Goal: Task Accomplishment & Management: Complete application form

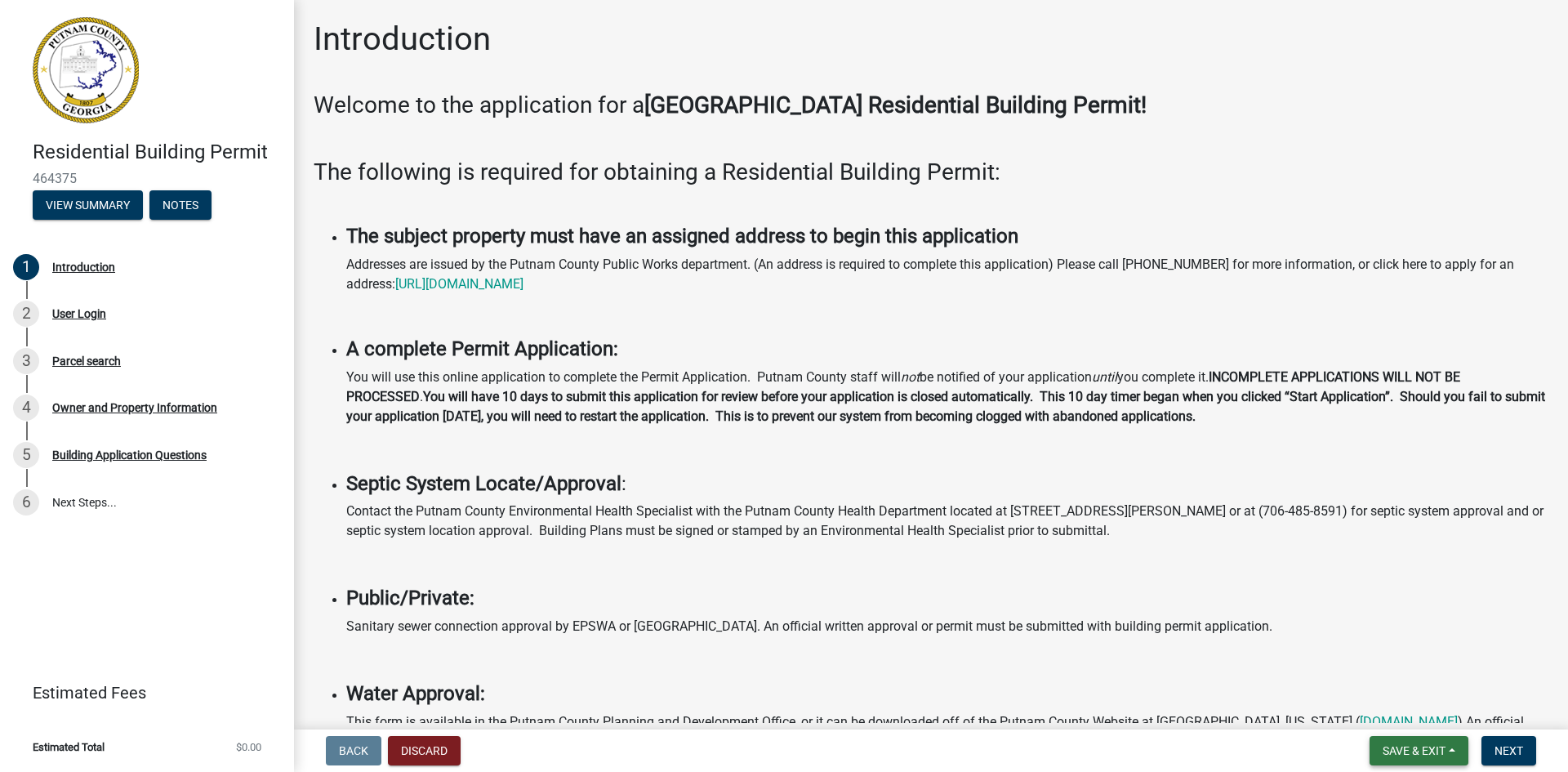
click at [1412, 752] on span "Save & Exit" at bounding box center [1415, 750] width 63 height 13
click at [1367, 669] on button "Save" at bounding box center [1403, 669] width 131 height 39
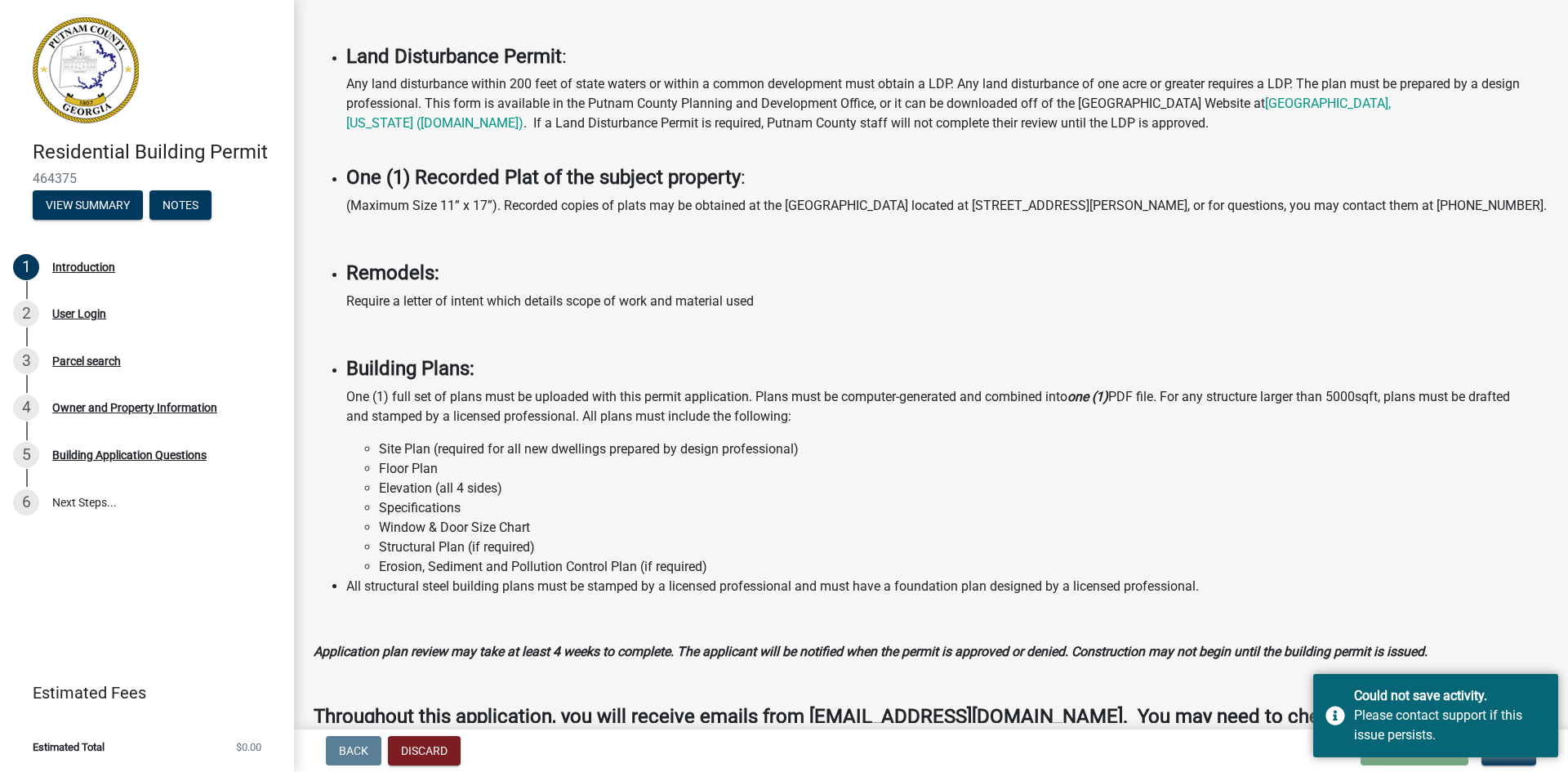
scroll to position [1108, 0]
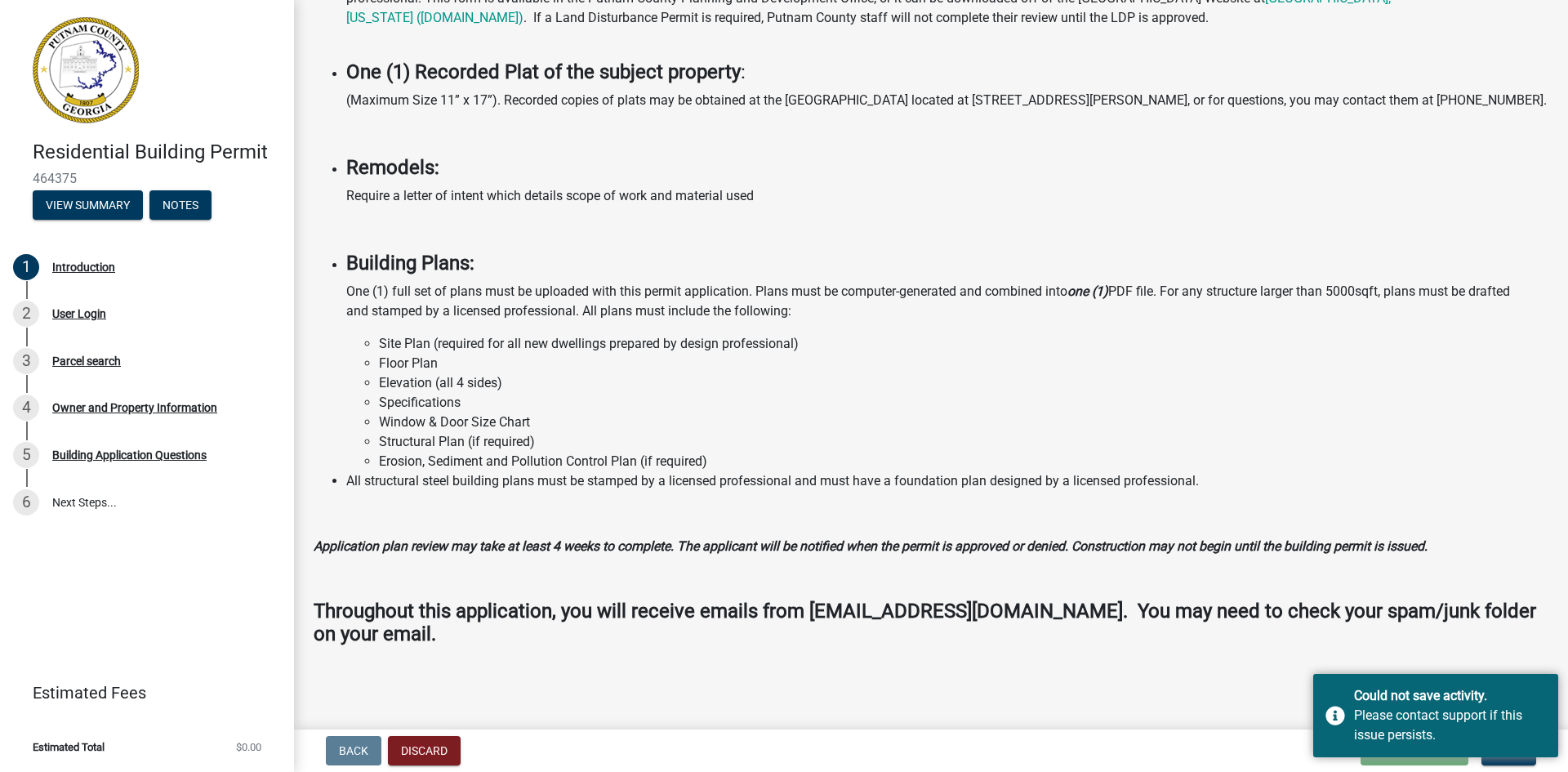
click at [798, 675] on main "Introduction Welcome to the application for a Putnam County Residential Buildin…" at bounding box center [931, 362] width 1275 height 723
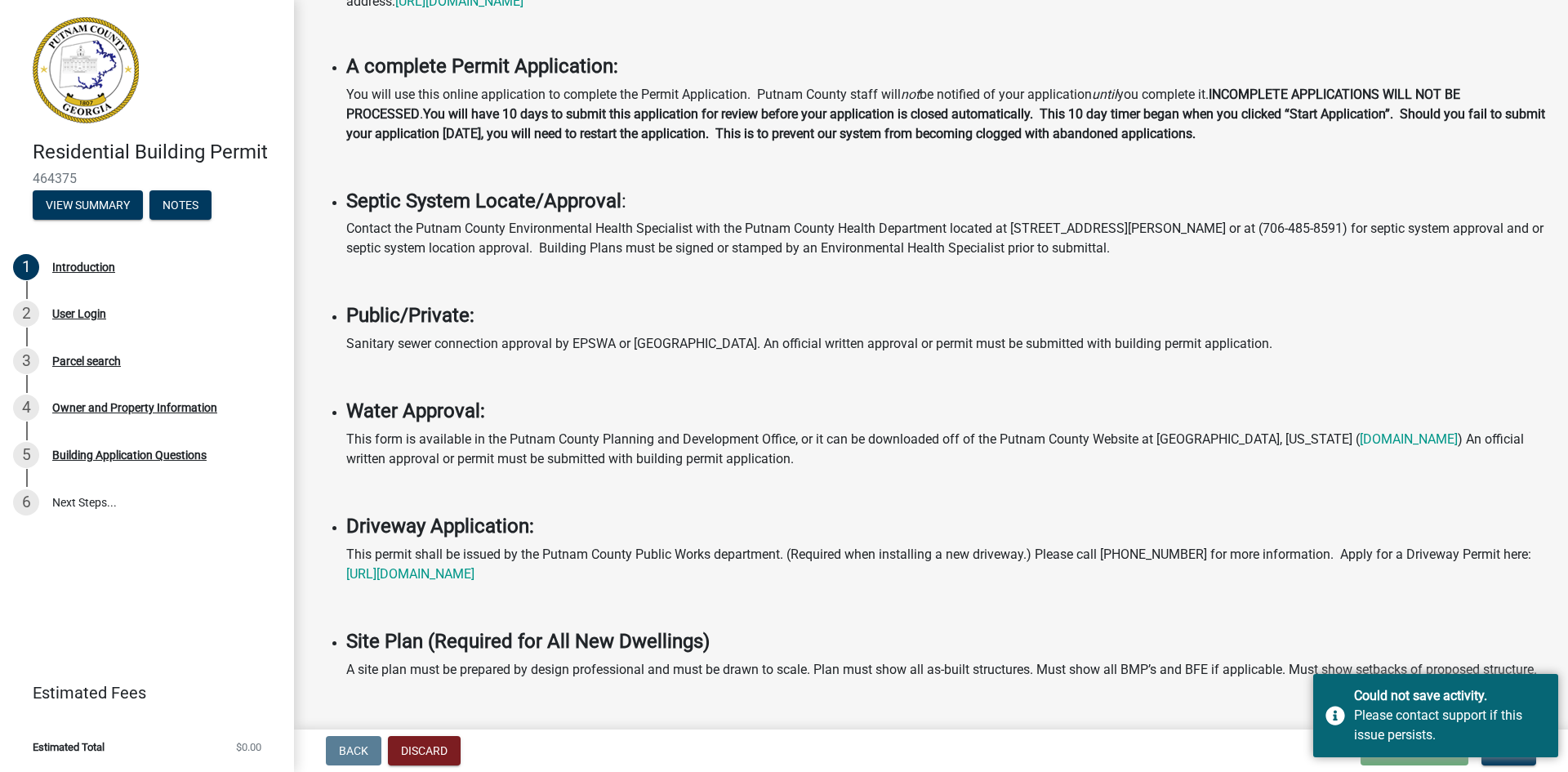
scroll to position [0, 0]
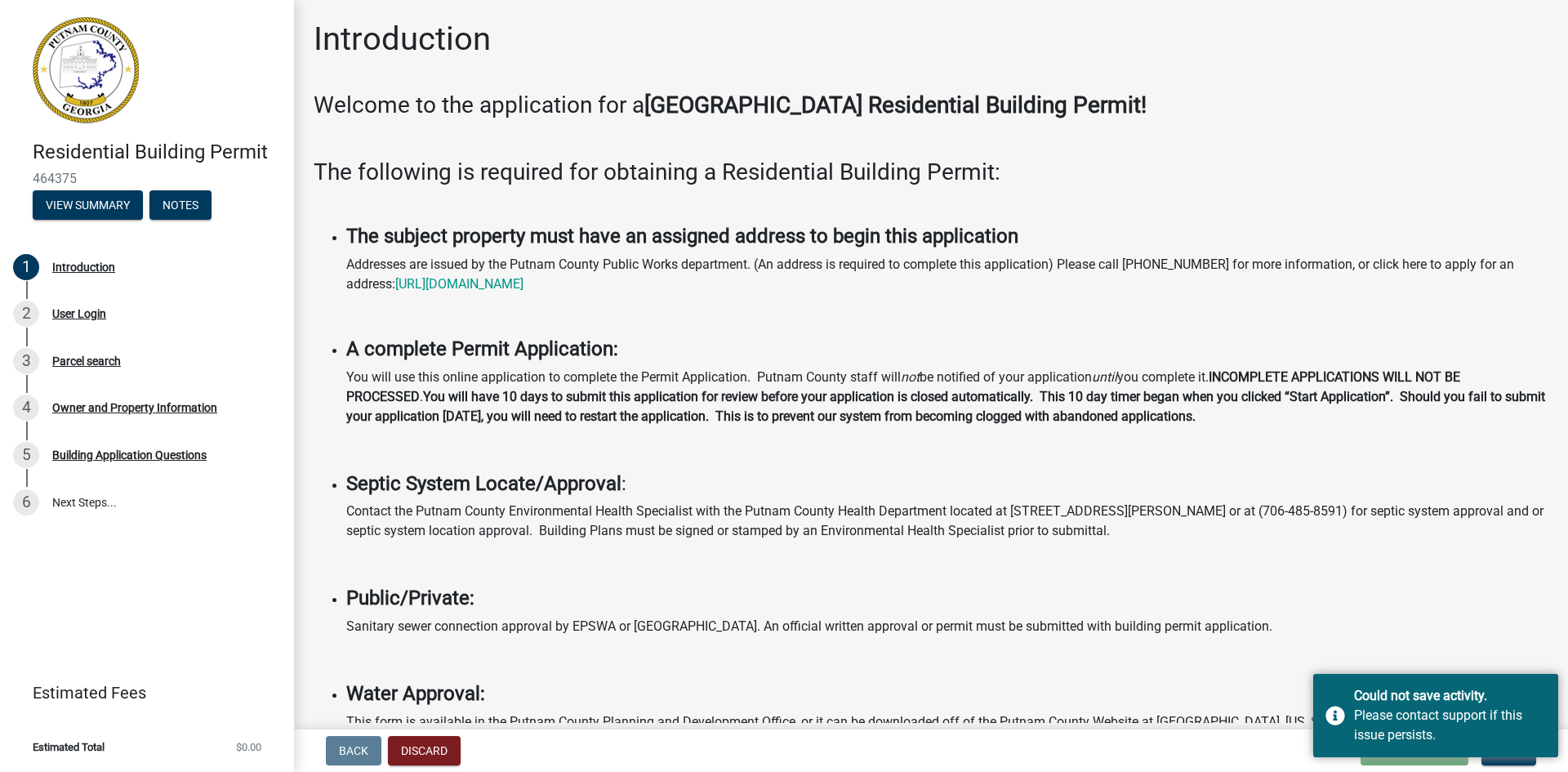
click at [1400, 561] on p at bounding box center [947, 563] width 1202 height 20
click at [1557, 761] on nav "Back Discard Loading... Save Save & Exit Next" at bounding box center [931, 751] width 1275 height 43
click at [1454, 722] on div "Please contact support if this issue persists." at bounding box center [1450, 726] width 192 height 39
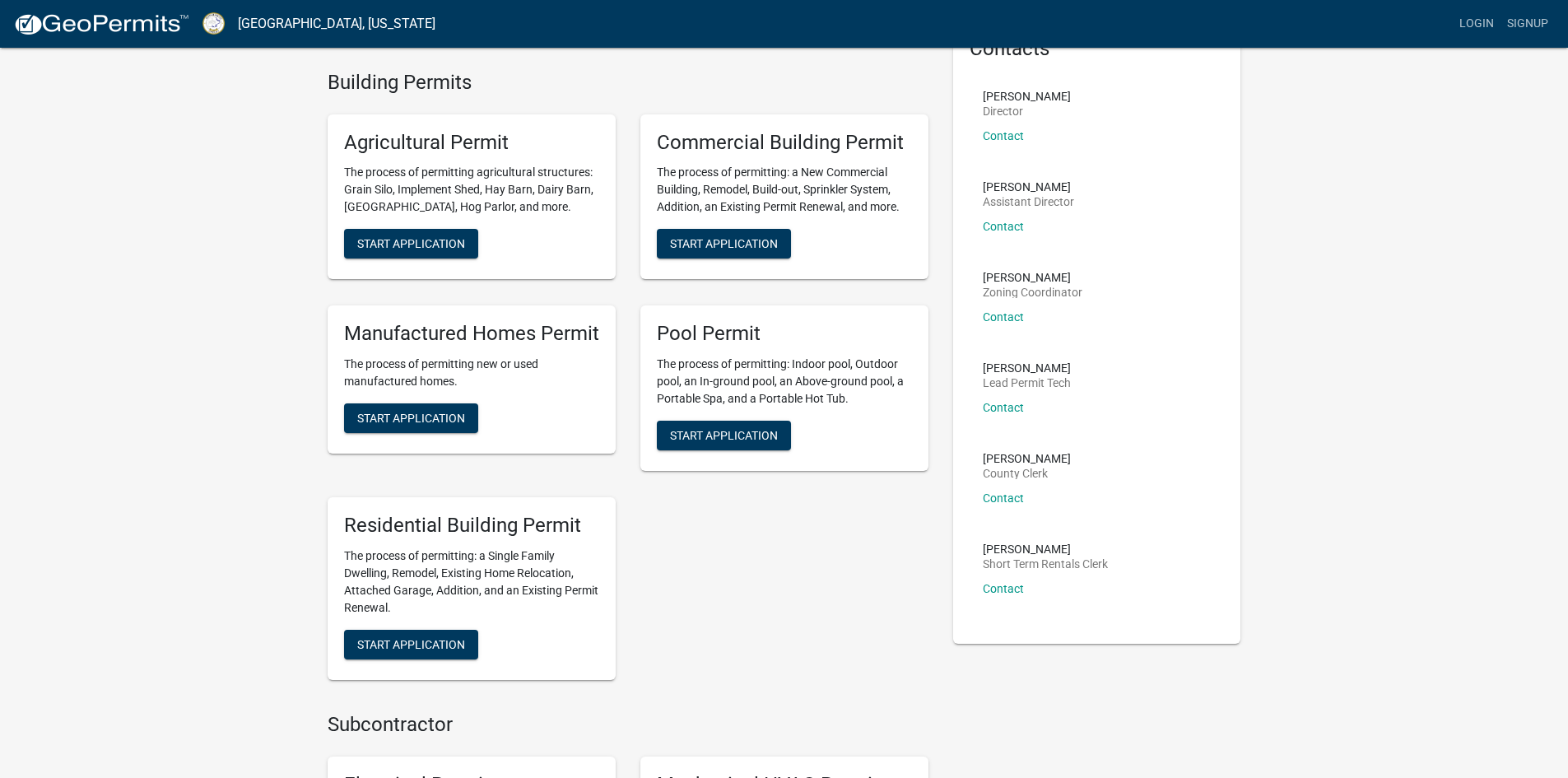
scroll to position [60, 0]
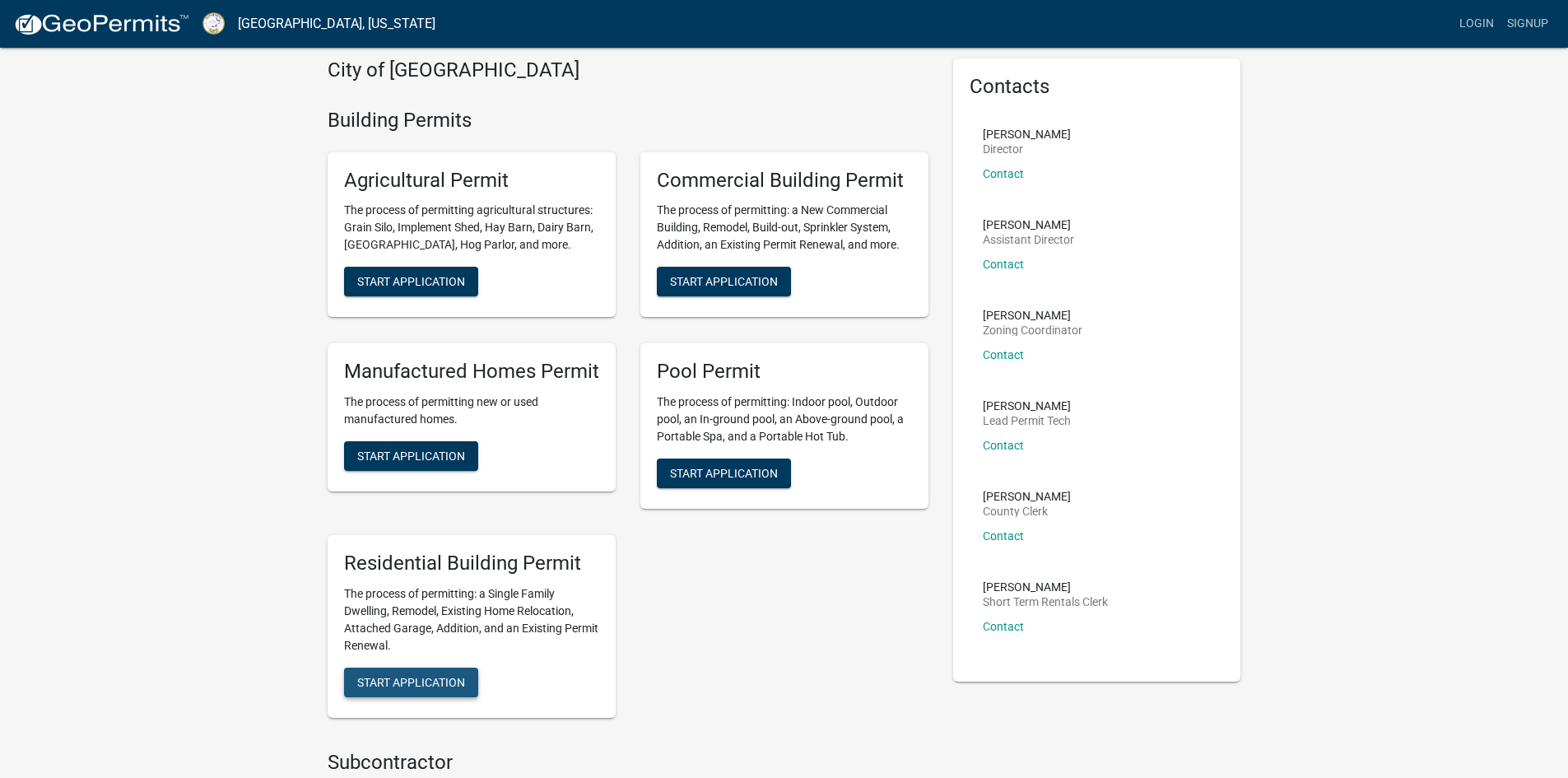
click at [405, 685] on span "Start Application" at bounding box center [411, 681] width 108 height 13
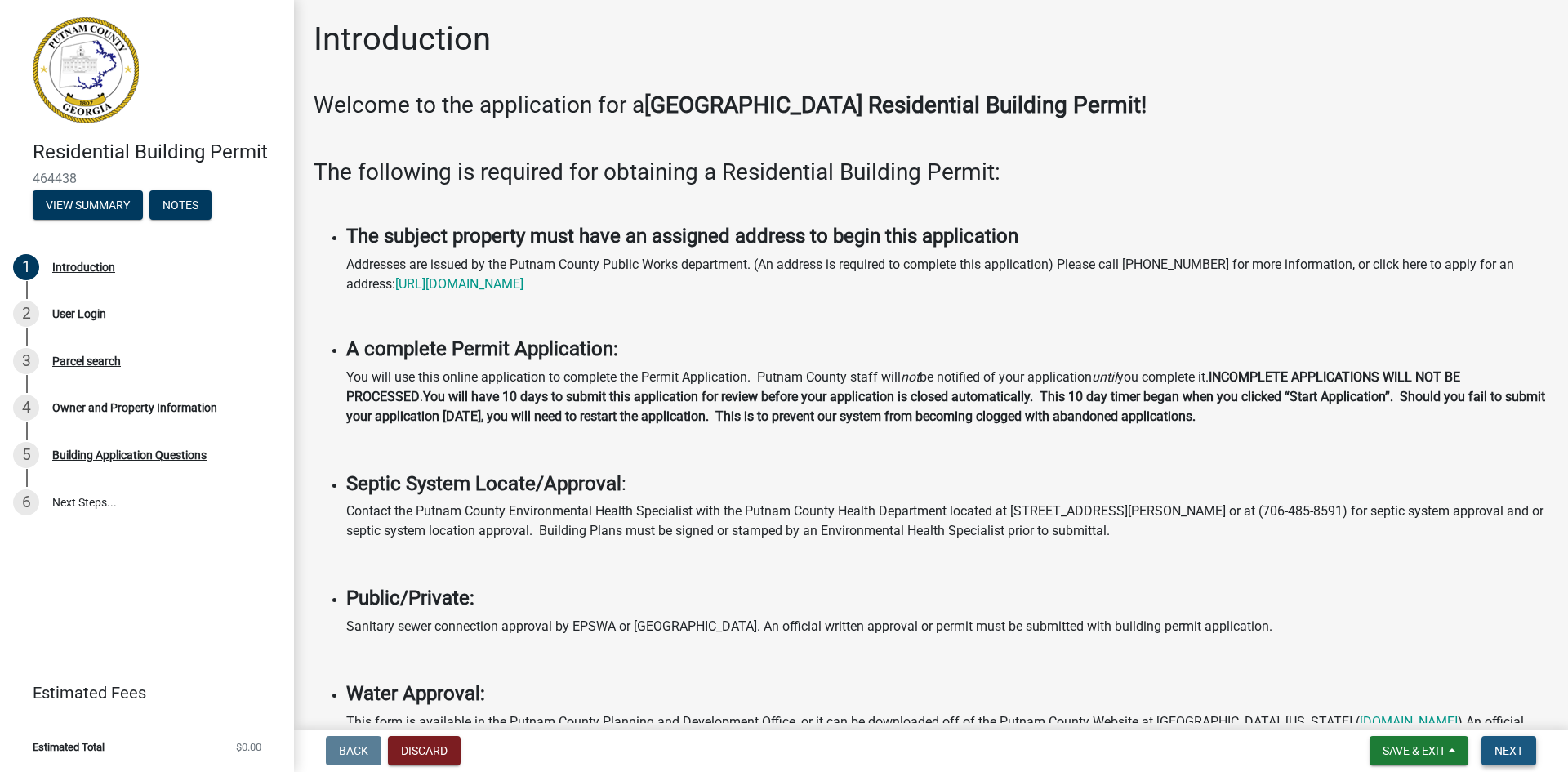
click at [1506, 757] on span "Next" at bounding box center [1508, 750] width 28 height 13
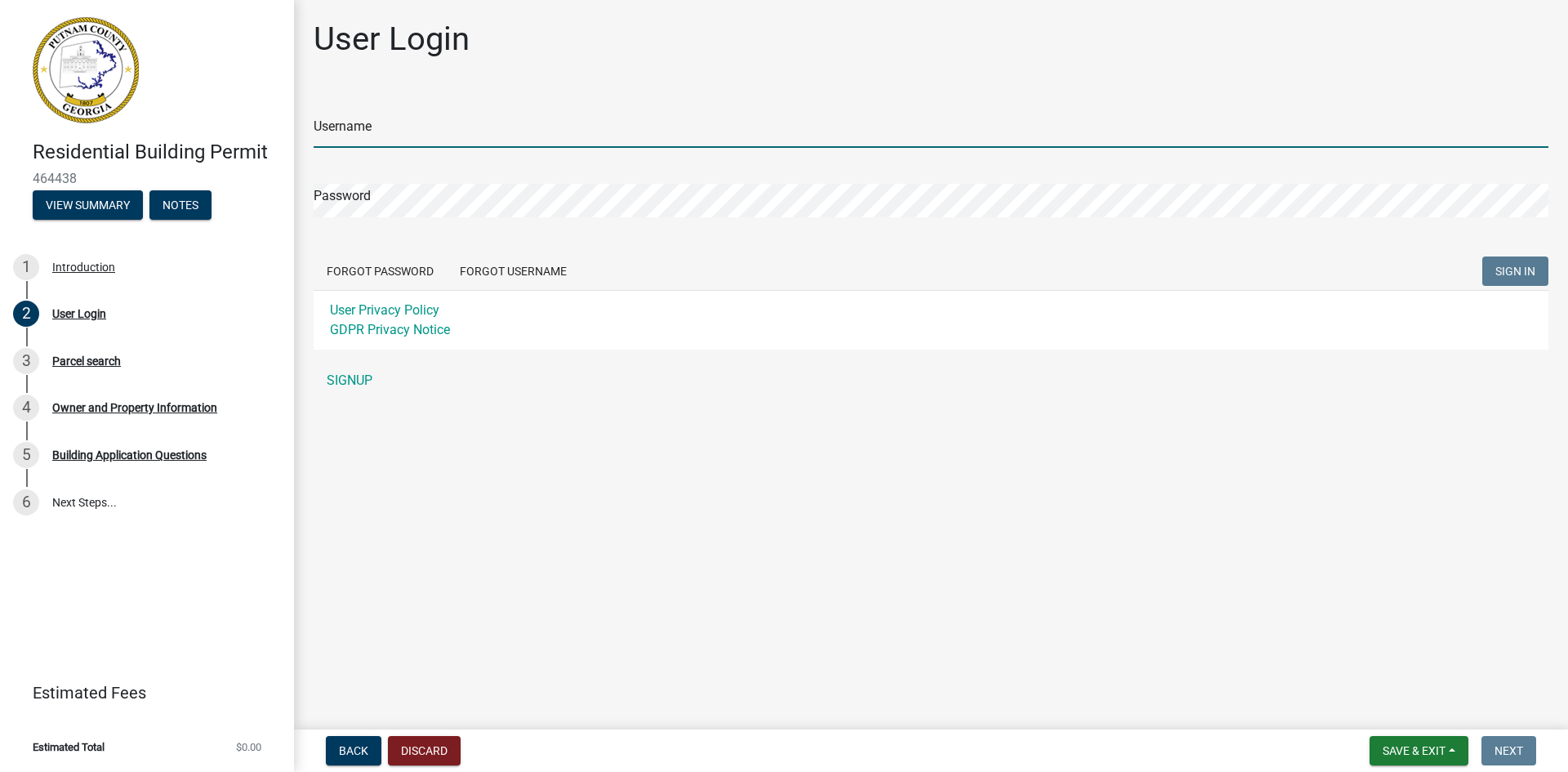
click at [376, 127] on input "Username" at bounding box center [931, 131] width 1235 height 33
type input "EricChannell"
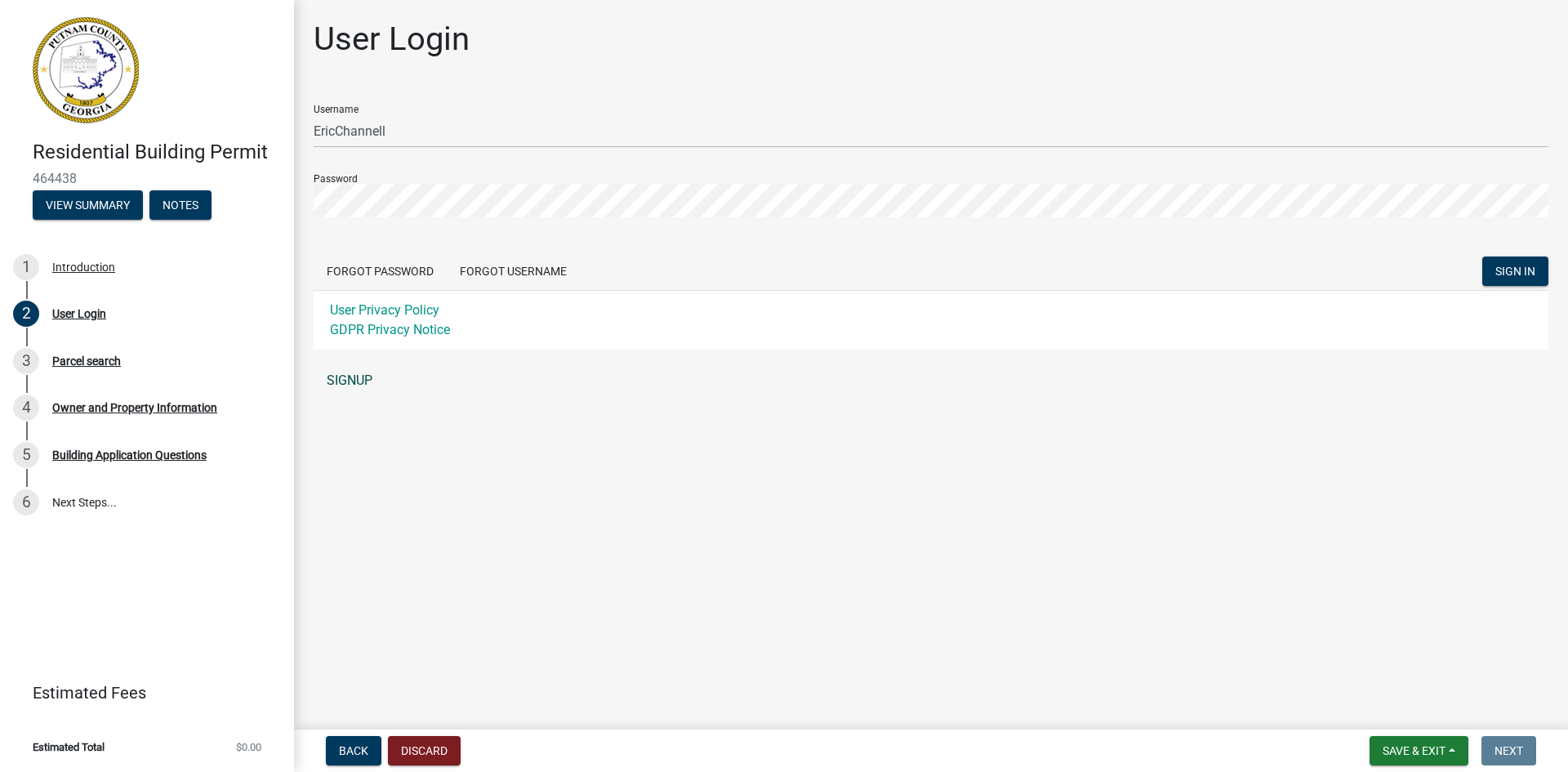
click at [357, 378] on link "SIGNUP" at bounding box center [931, 380] width 1235 height 32
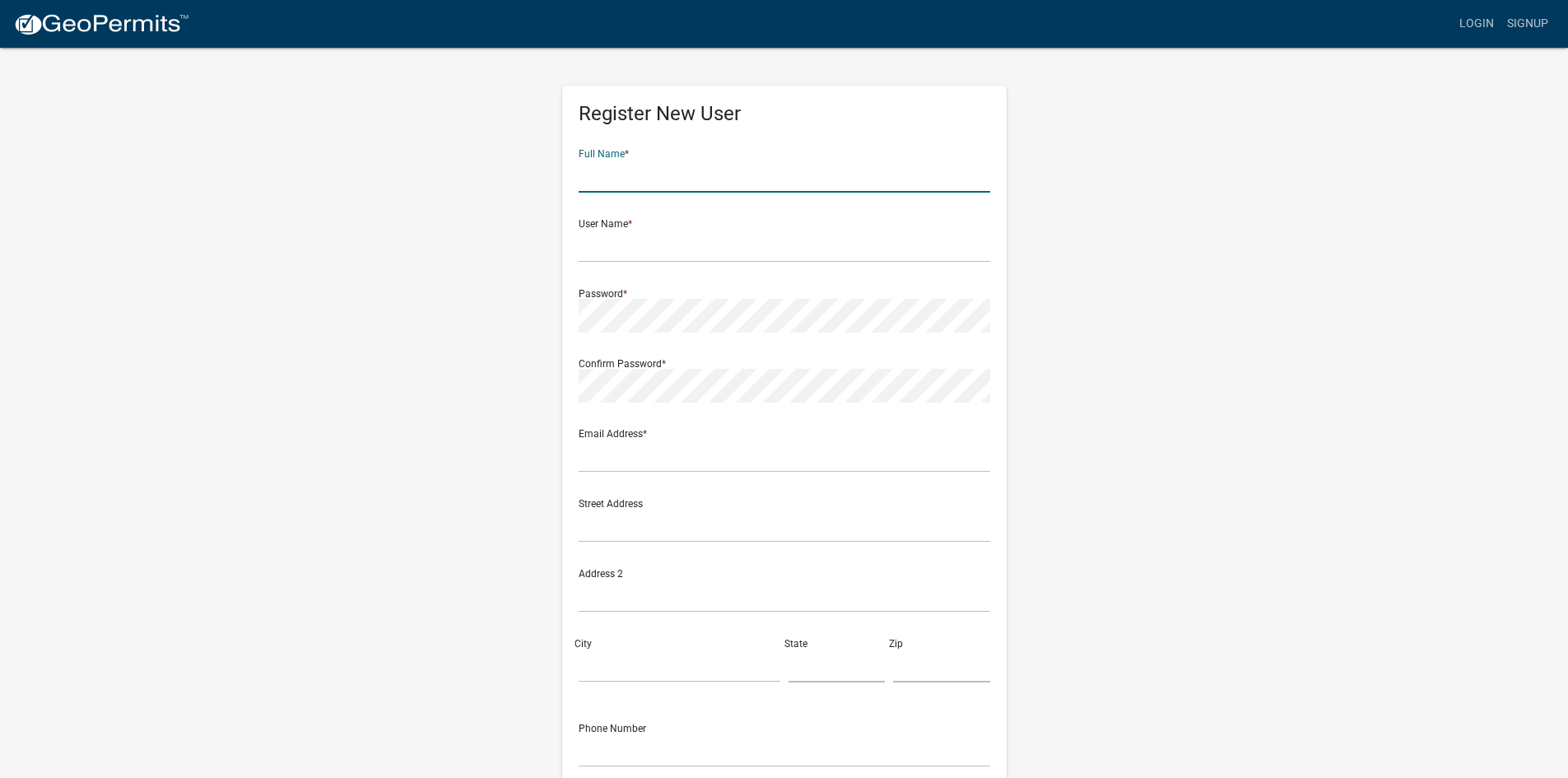
click at [655, 171] on input "text" at bounding box center [785, 175] width 412 height 34
type input "Herman Eric Channell"
type input "ericchannell1963@gmail.com"
type input "735 McIntyre St"
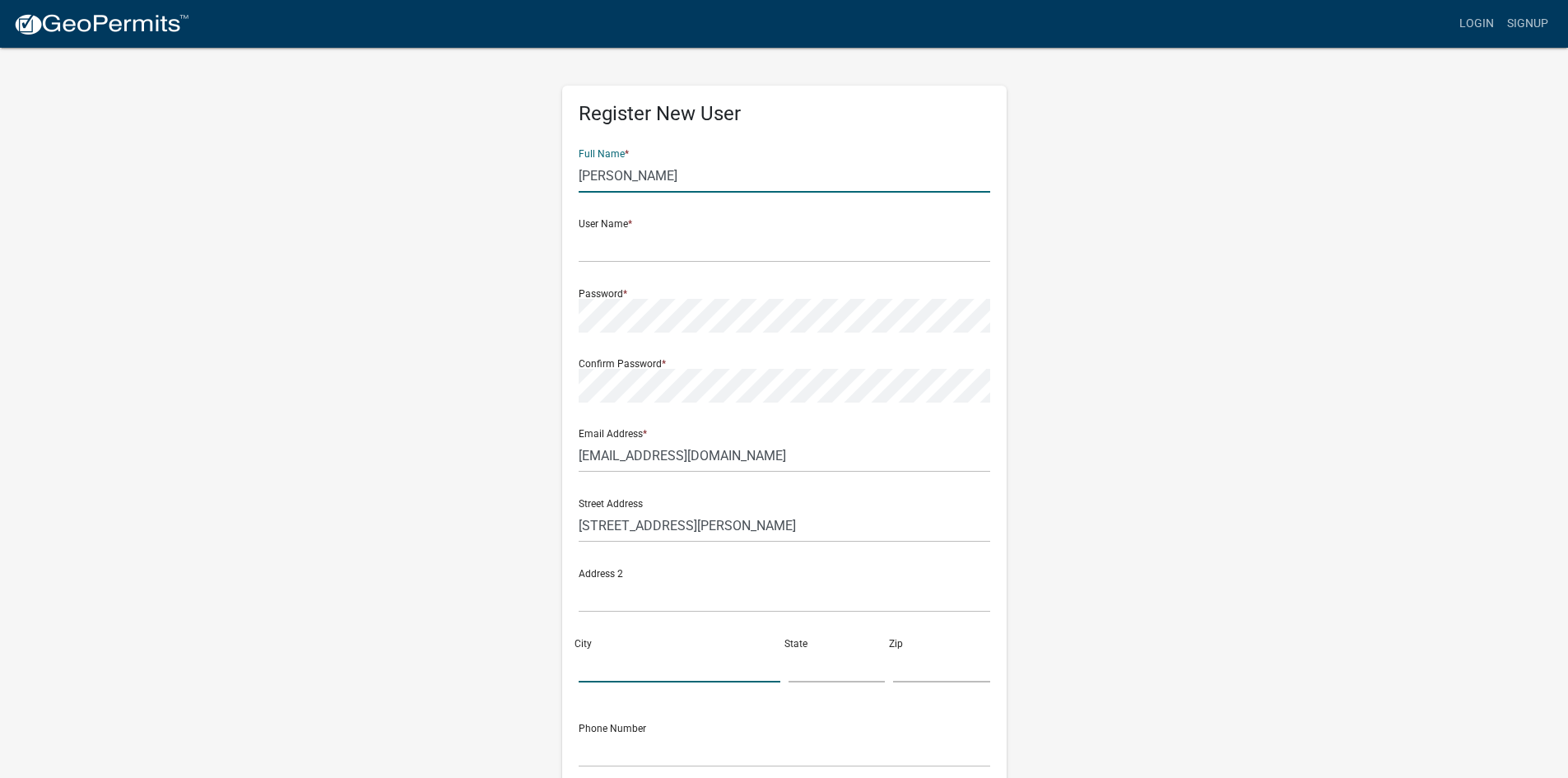
type input "Sandersville"
type input "GA"
type input "31082"
type input "4782329505"
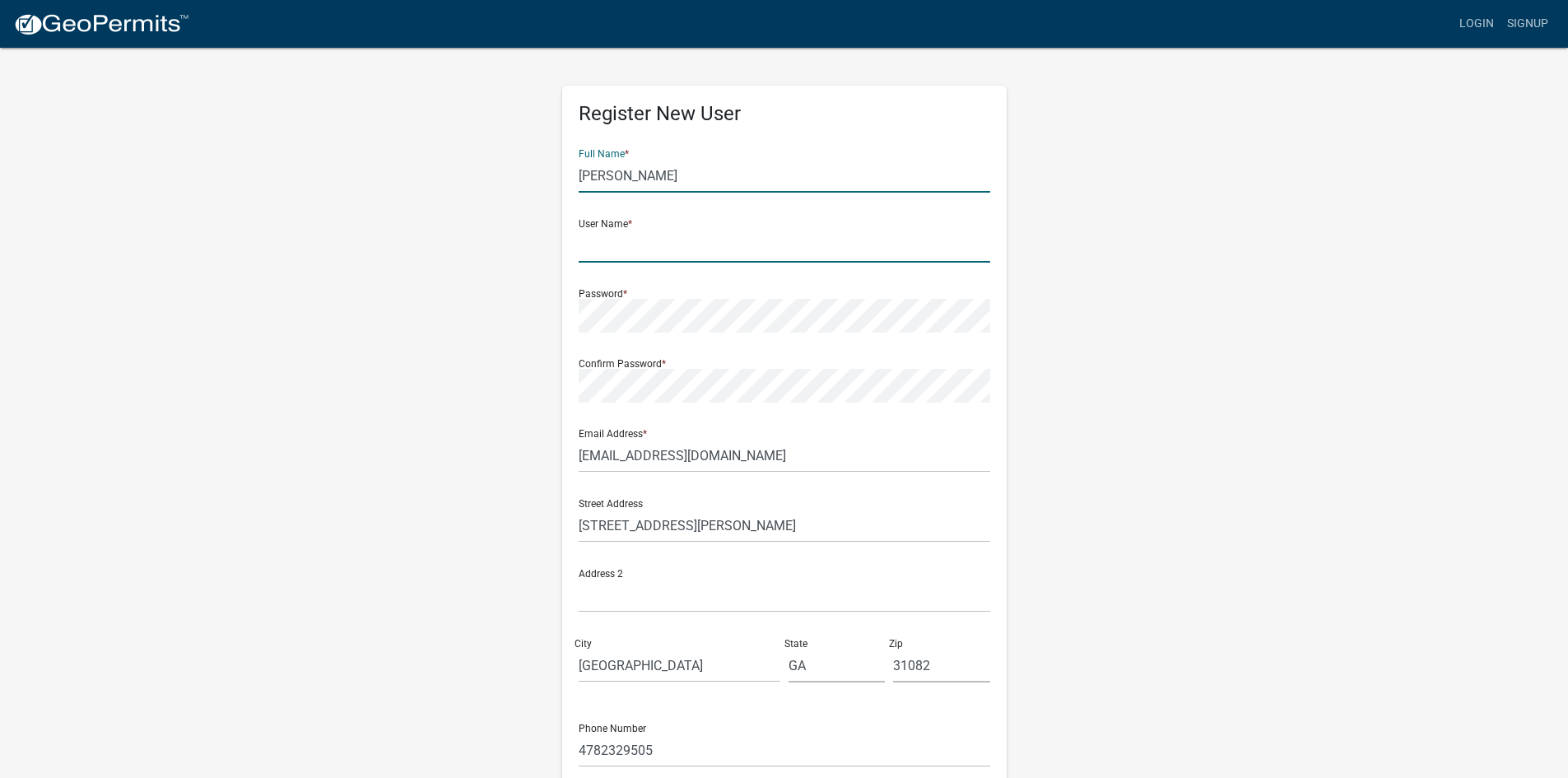
click at [627, 246] on input "text" at bounding box center [785, 246] width 412 height 34
type input "EricChannell"
click at [719, 177] on input "Herman Eric Channell" at bounding box center [785, 175] width 412 height 34
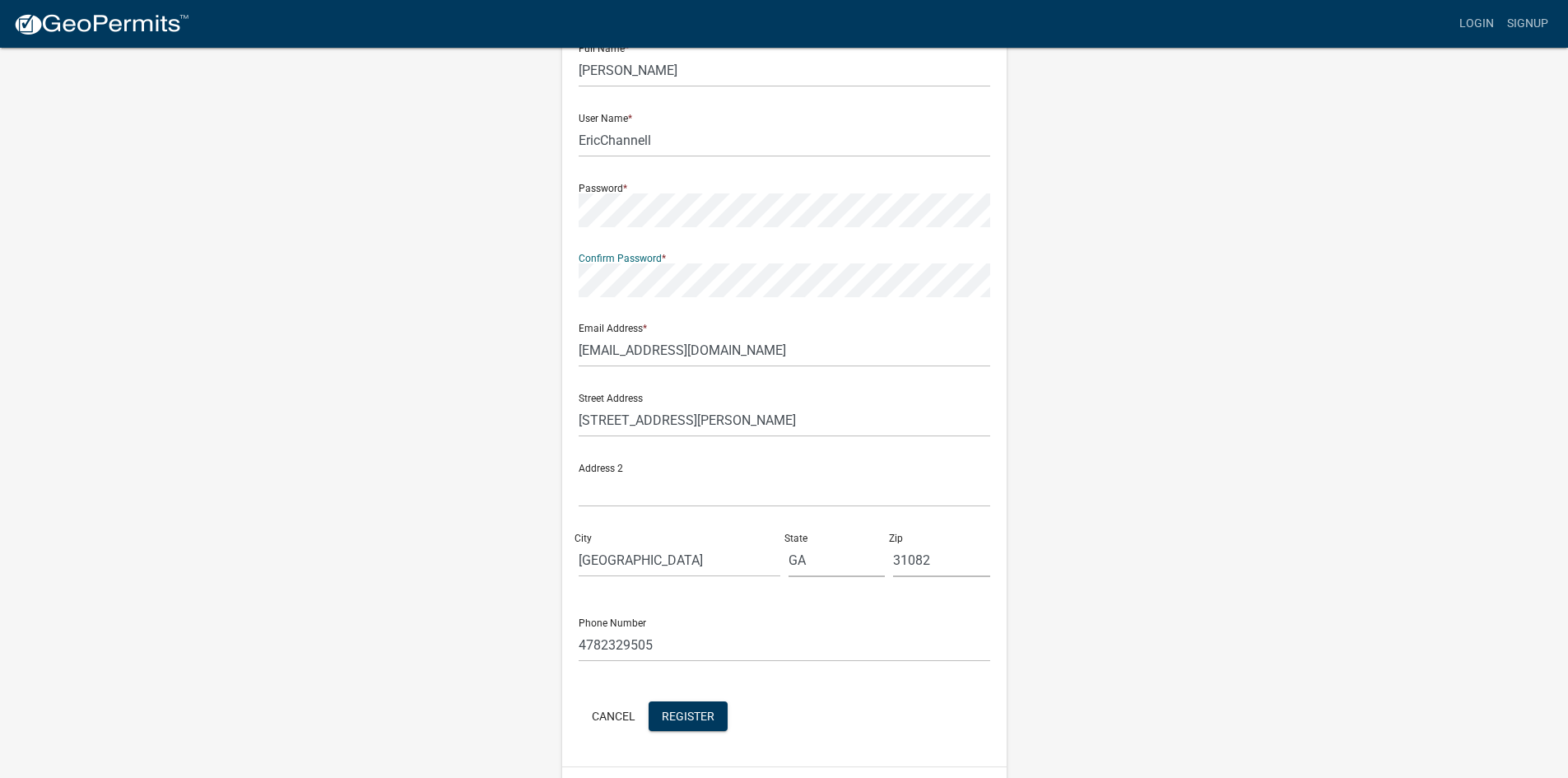
scroll to position [149, 0]
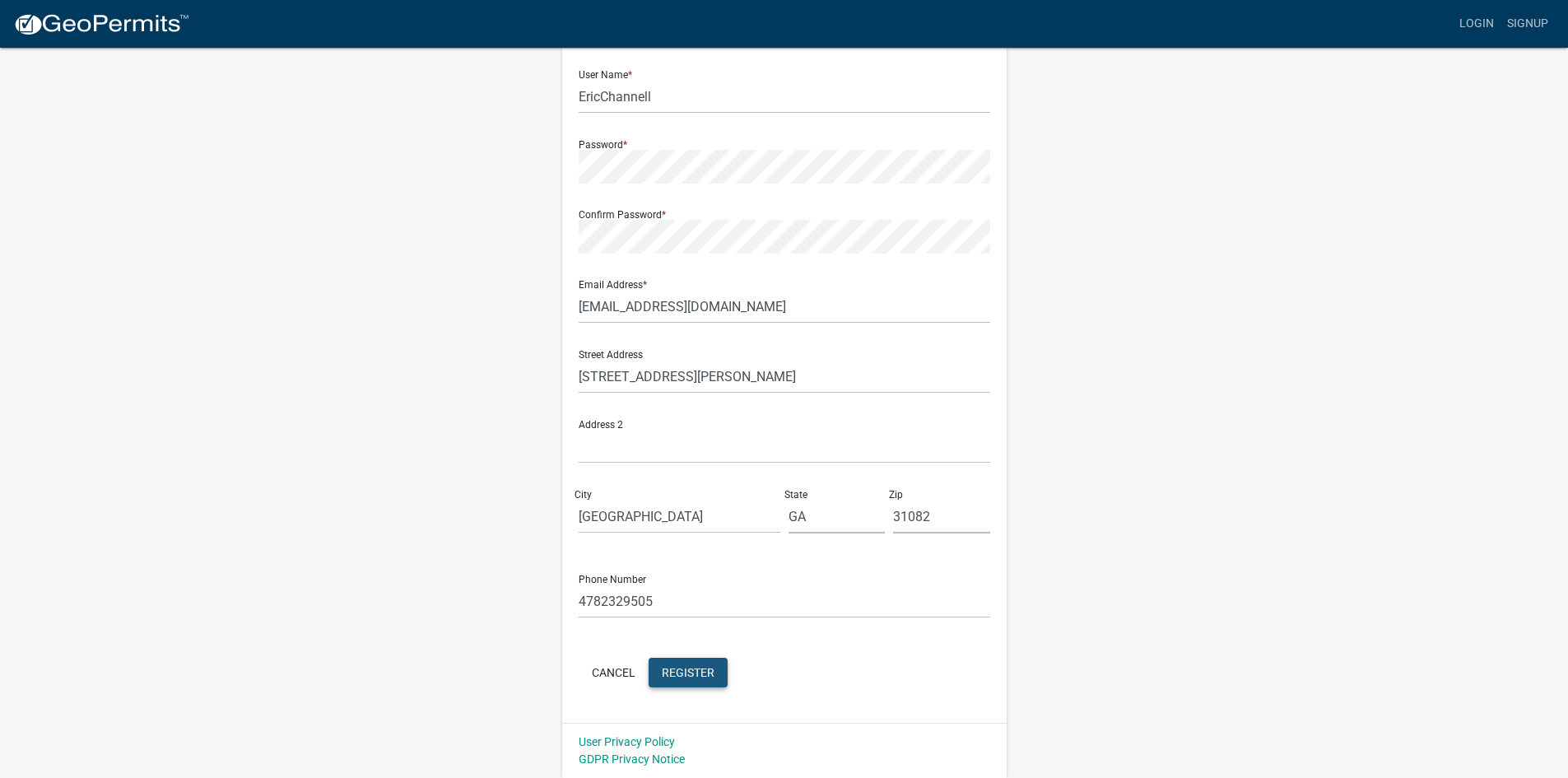
click at [690, 673] on span "Register" at bounding box center [688, 671] width 53 height 13
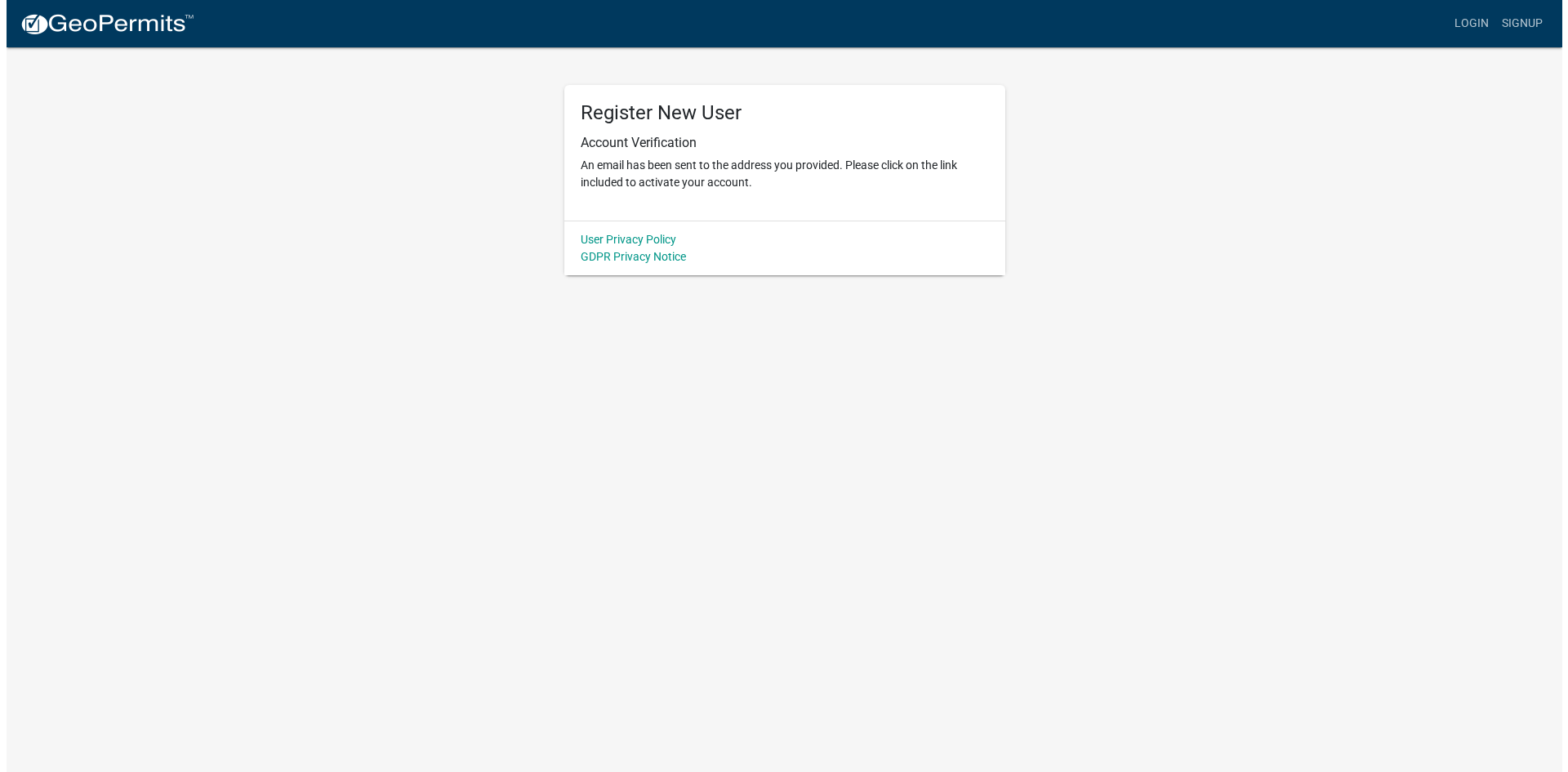
scroll to position [0, 0]
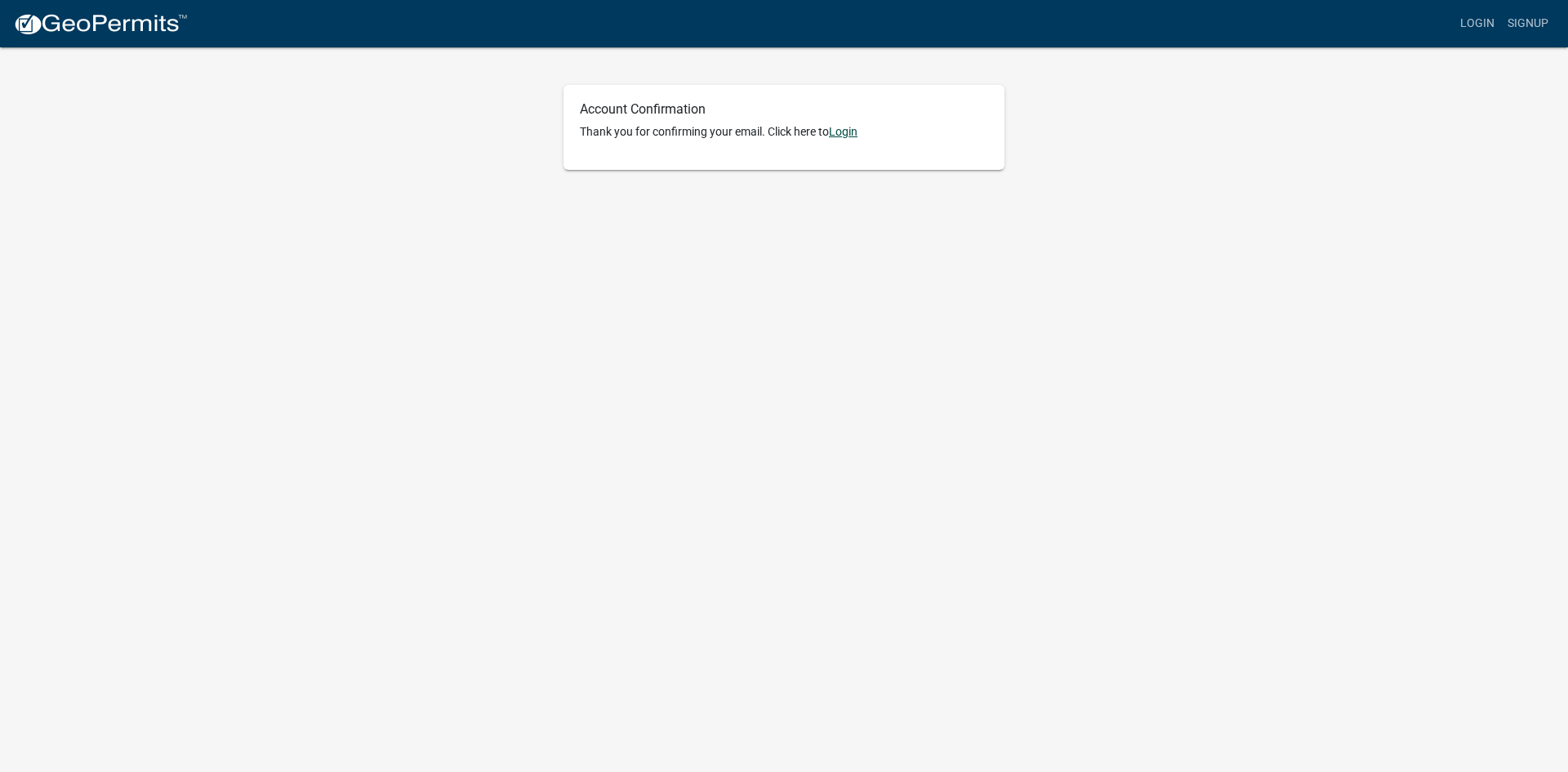
click at [850, 134] on link "Login" at bounding box center [843, 131] width 28 height 13
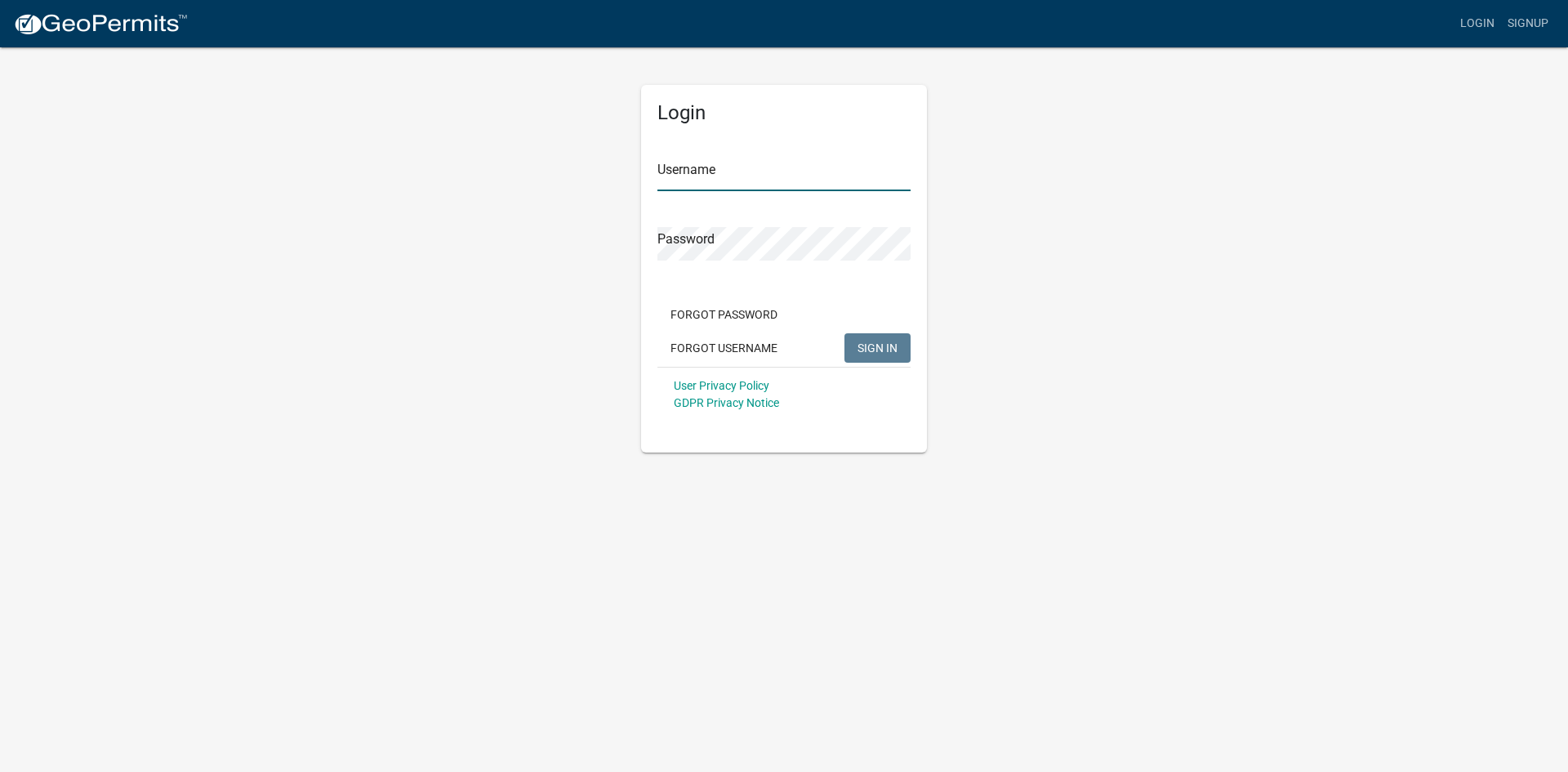
type input "EricChannell"
click at [870, 346] on span "SIGN IN" at bounding box center [877, 346] width 40 height 13
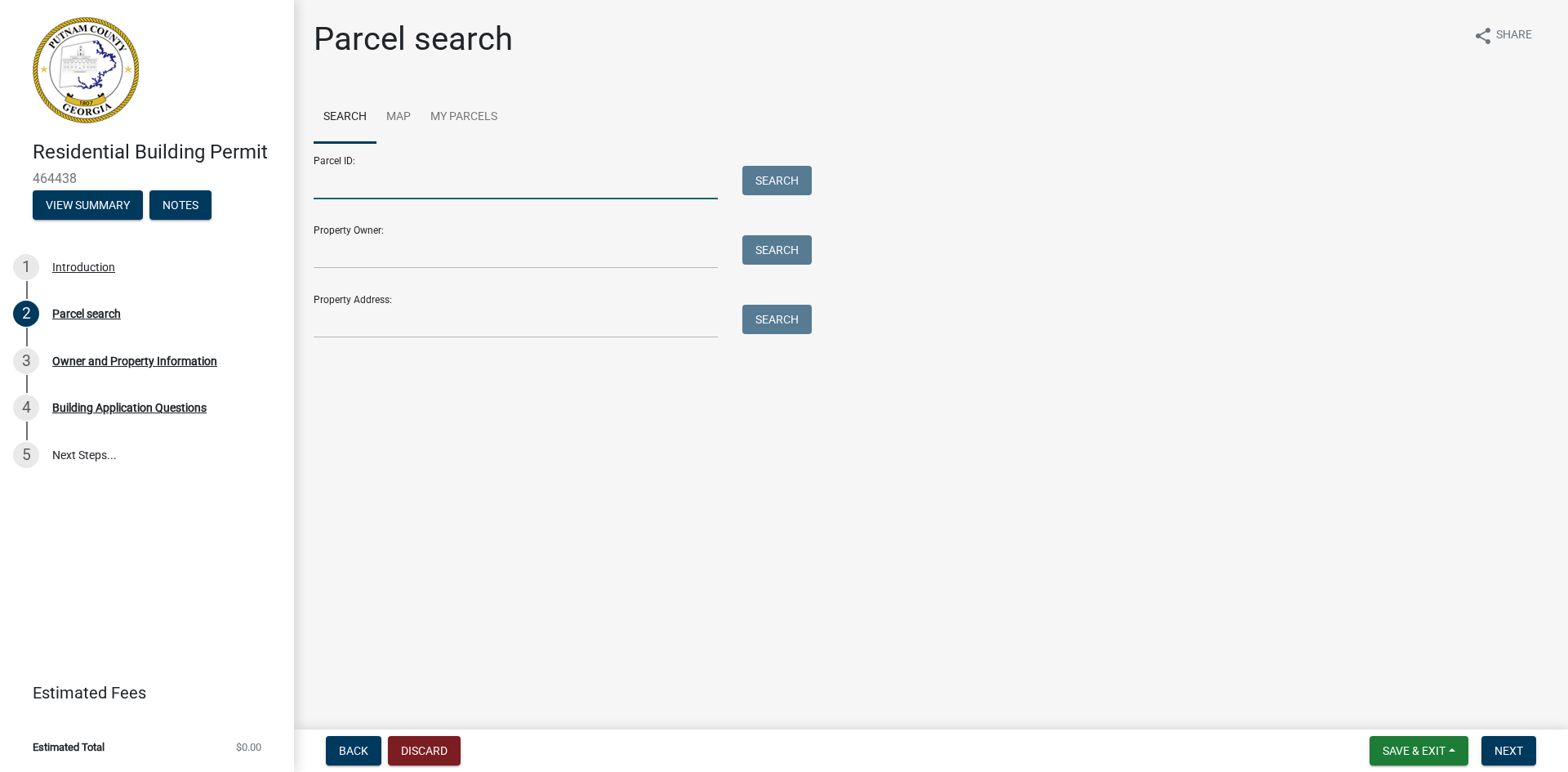
click at [374, 180] on input "Parcel ID:" at bounding box center [516, 182] width 404 height 33
type input "079008"
click at [363, 256] on input "Property Owner:" at bounding box center [516, 251] width 404 height 33
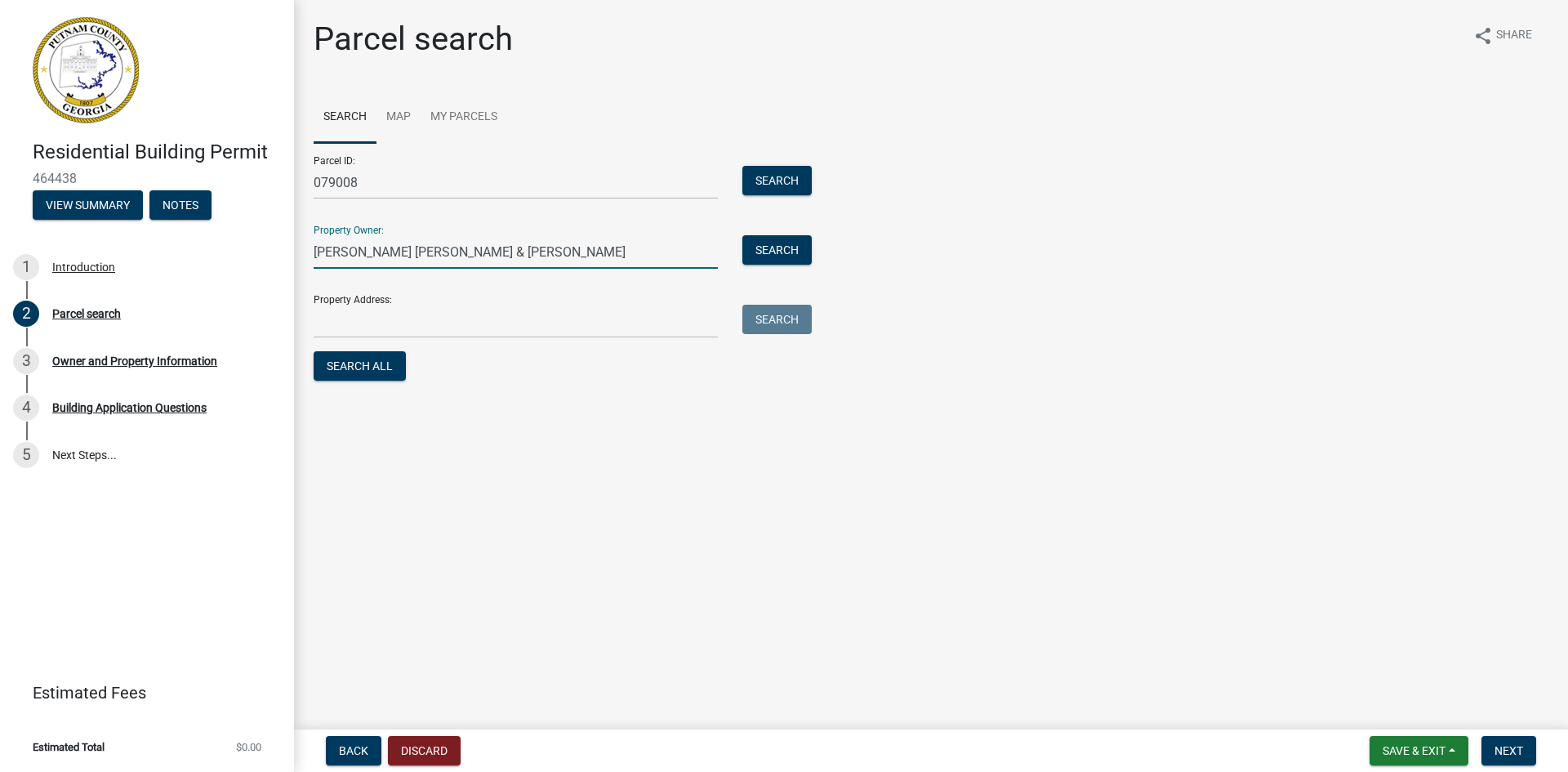
type input "[PERSON_NAME] [PERSON_NAME] & [PERSON_NAME]"
click at [383, 323] on input "Property Address:" at bounding box center [516, 321] width 404 height 33
drag, startPoint x: 371, startPoint y: 181, endPoint x: 296, endPoint y: 186, distance: 75.2
click at [296, 186] on div "Parcel search share Share Search Map My Parcels Parcel ID: 079008 Search Proper…" at bounding box center [931, 209] width 1275 height 380
type input "008001"
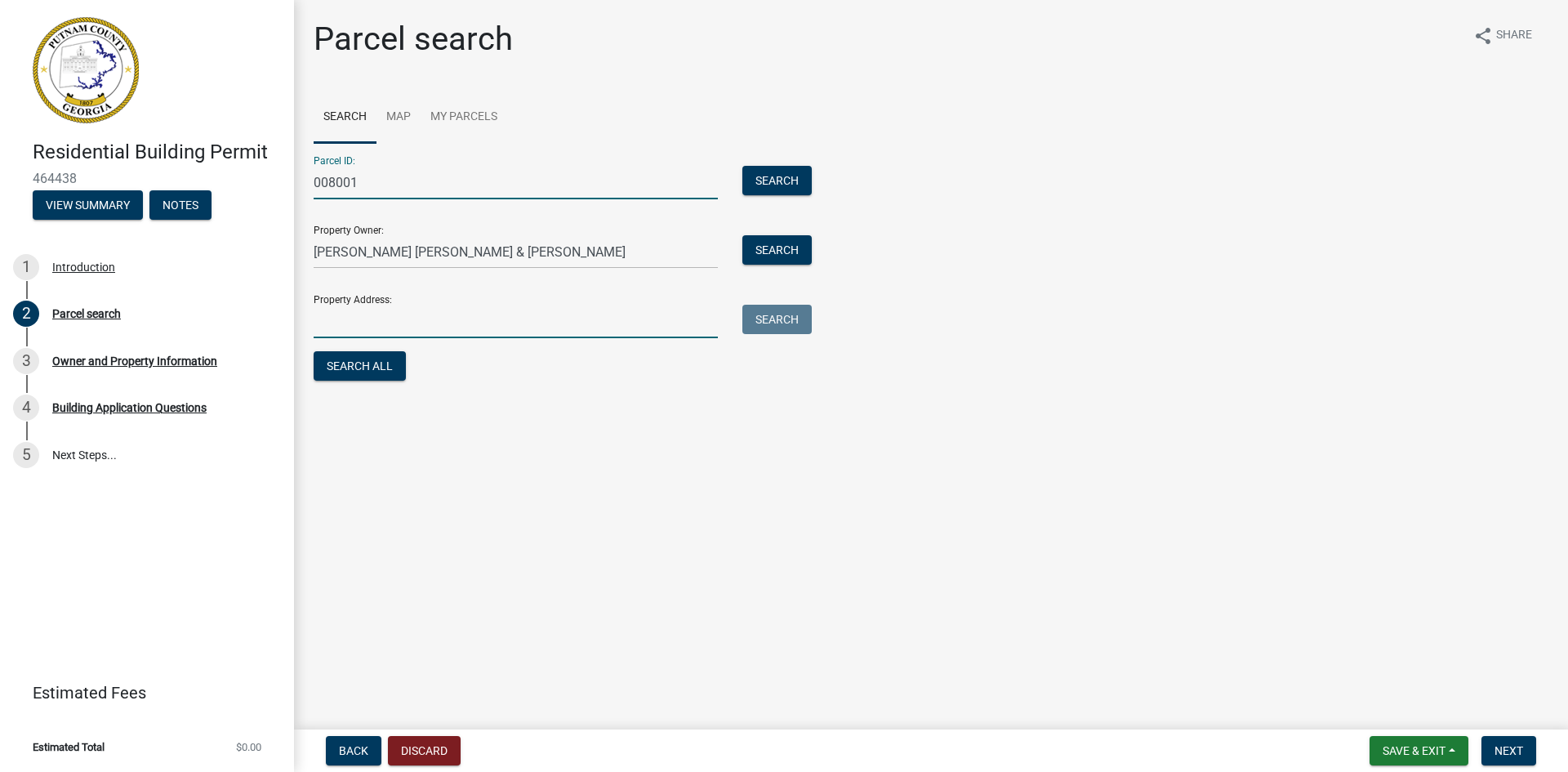
click at [375, 321] on input "Property Address:" at bounding box center [516, 321] width 404 height 33
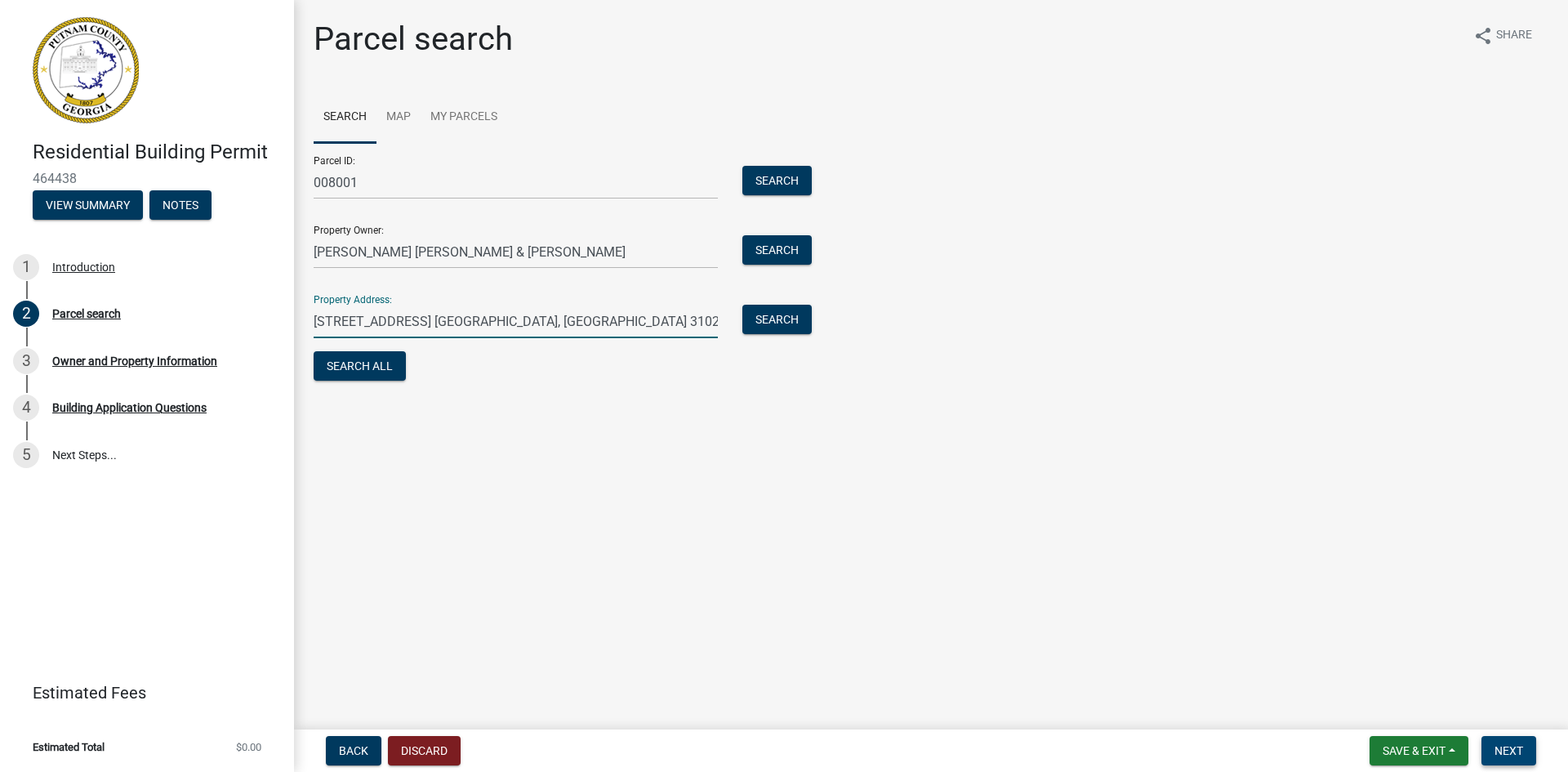
type input "409 Milledgeville Rd. Eatonton, GA. 31024"
click at [1506, 749] on span "Next" at bounding box center [1508, 750] width 28 height 13
click at [1509, 749] on span "Next" at bounding box center [1508, 750] width 28 height 13
click at [355, 367] on button "Search All" at bounding box center [360, 366] width 92 height 29
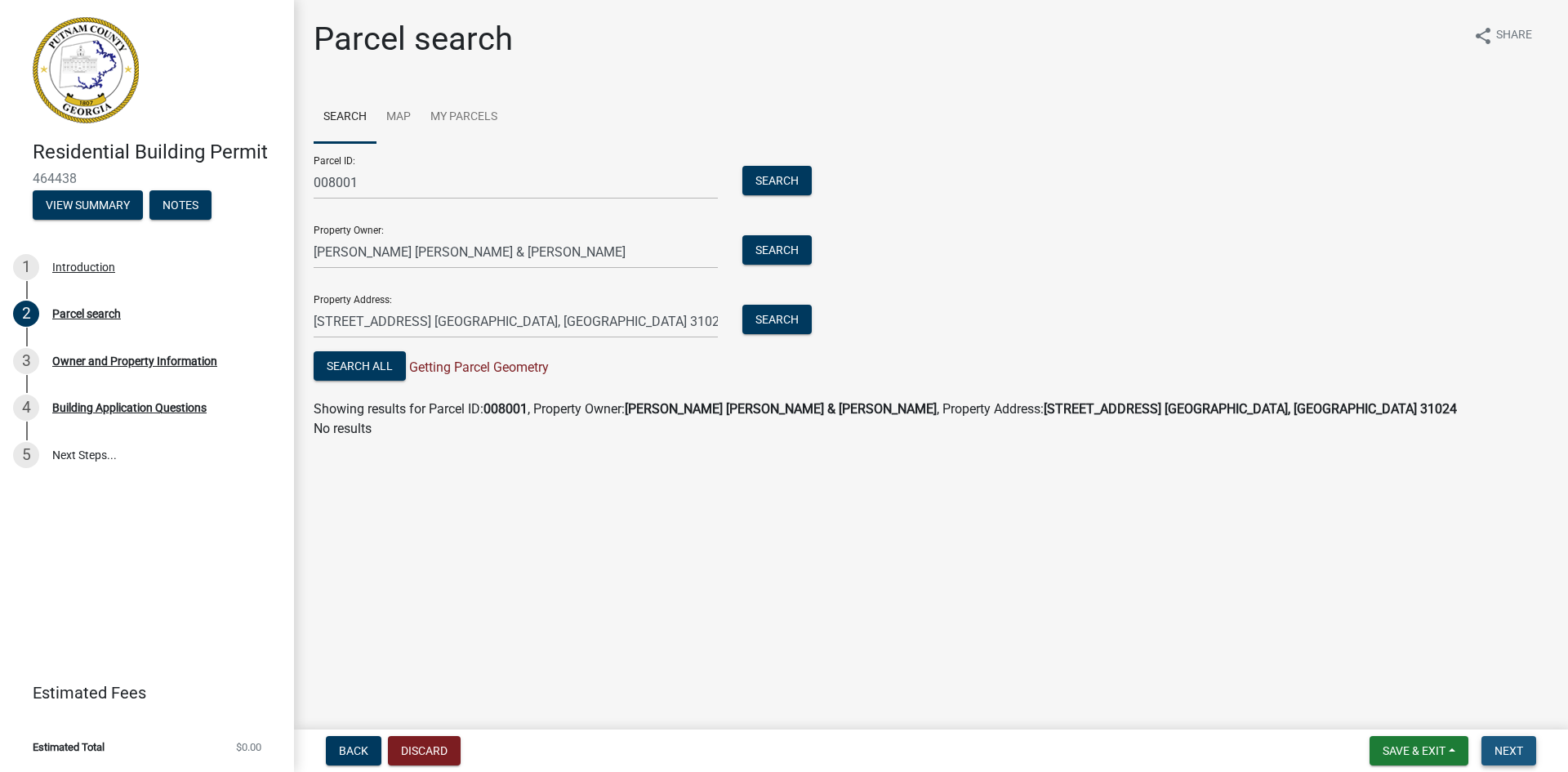
click at [1506, 750] on span "Next" at bounding box center [1508, 750] width 28 height 13
click at [355, 365] on button "Search All" at bounding box center [360, 366] width 92 height 29
click at [1513, 746] on span "Next" at bounding box center [1508, 750] width 28 height 13
click at [772, 180] on button "Search" at bounding box center [777, 180] width 69 height 29
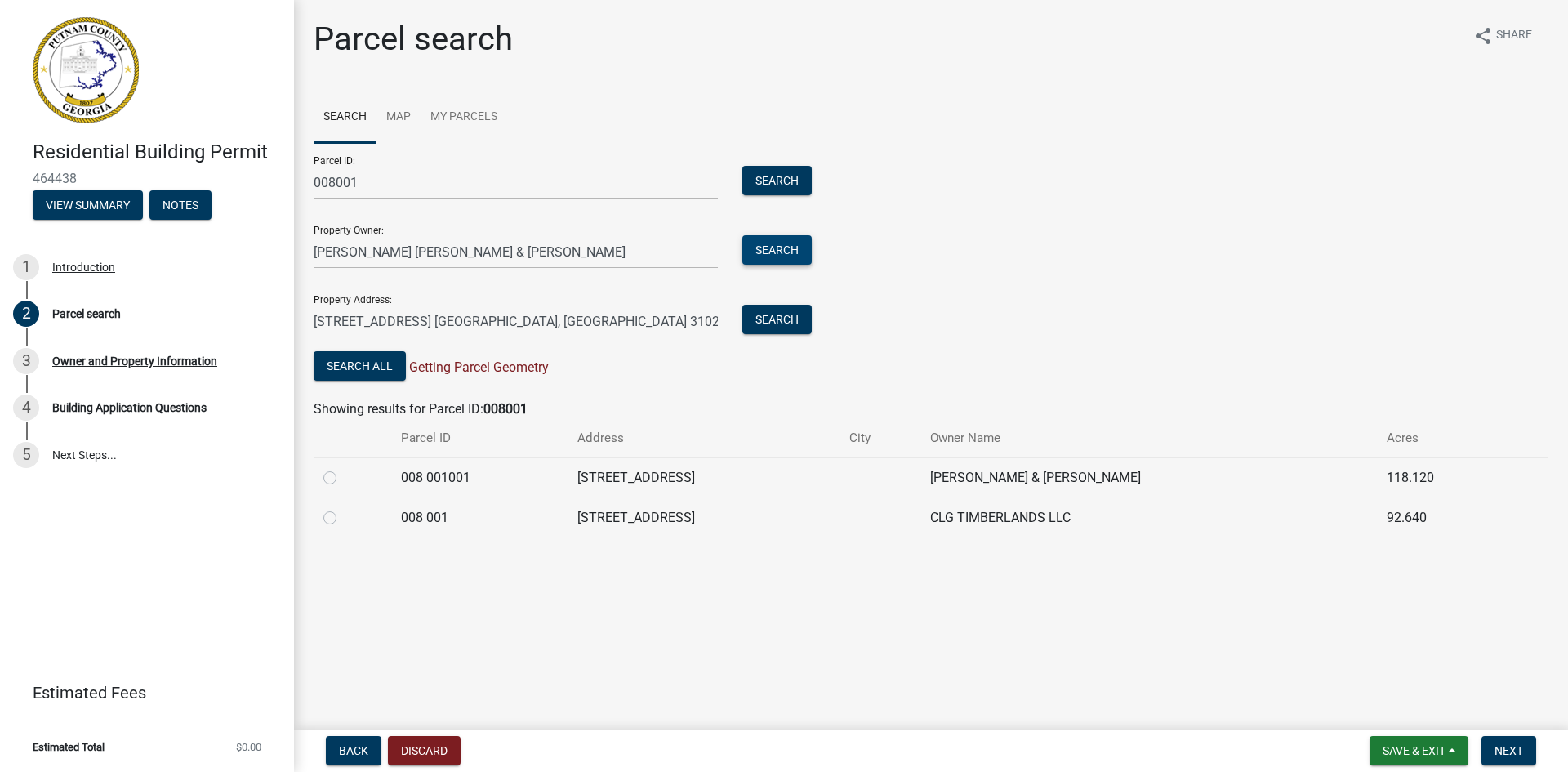
click at [773, 248] on button "Search" at bounding box center [777, 250] width 69 height 29
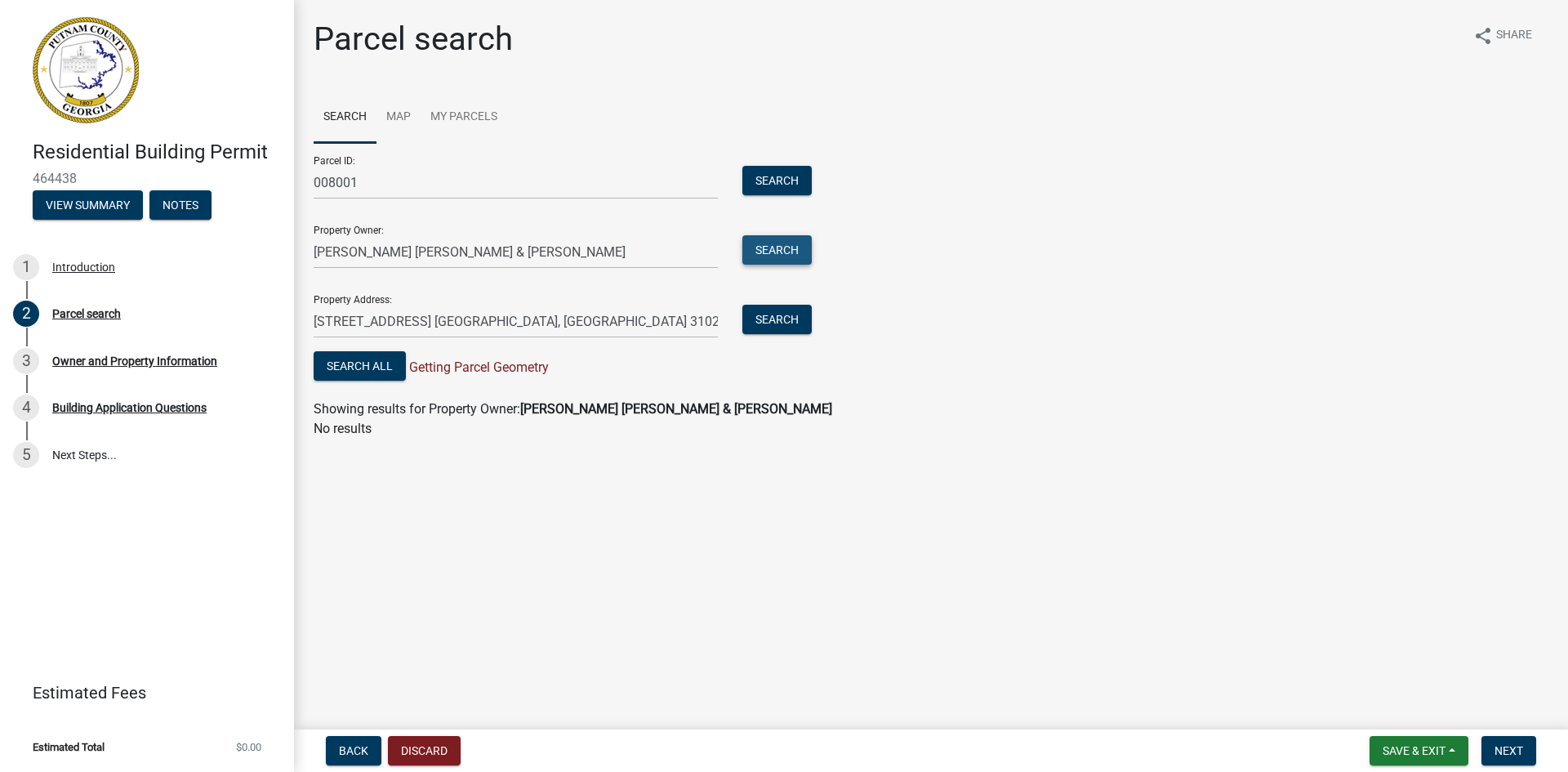
click at [775, 250] on button "Search" at bounding box center [777, 250] width 69 height 29
click at [775, 321] on button "Search" at bounding box center [777, 319] width 69 height 29
click at [776, 179] on button "Search" at bounding box center [777, 180] width 69 height 29
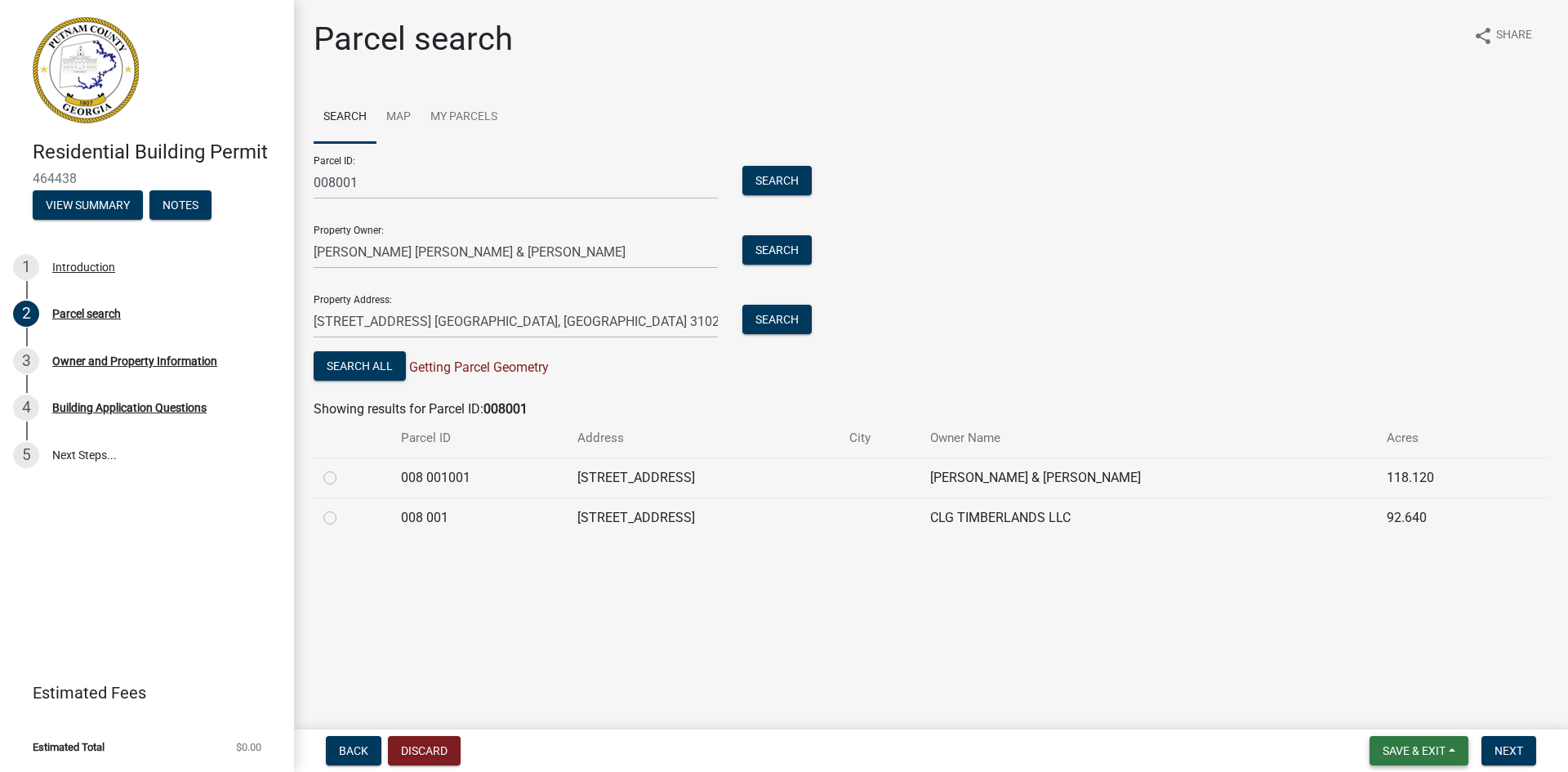
click at [1414, 751] on span "Save & Exit" at bounding box center [1415, 750] width 63 height 13
click at [1388, 707] on button "Save & Exit" at bounding box center [1403, 708] width 131 height 39
